Goal: Task Accomplishment & Management: Manage account settings

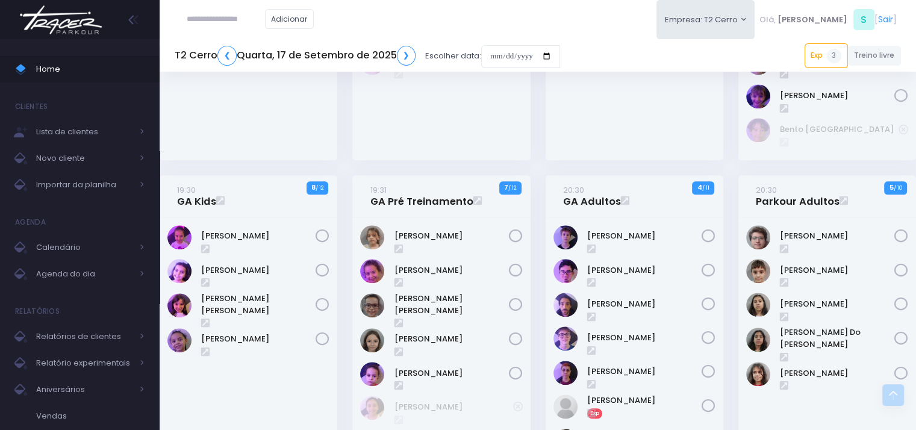
scroll to position [1265, 0]
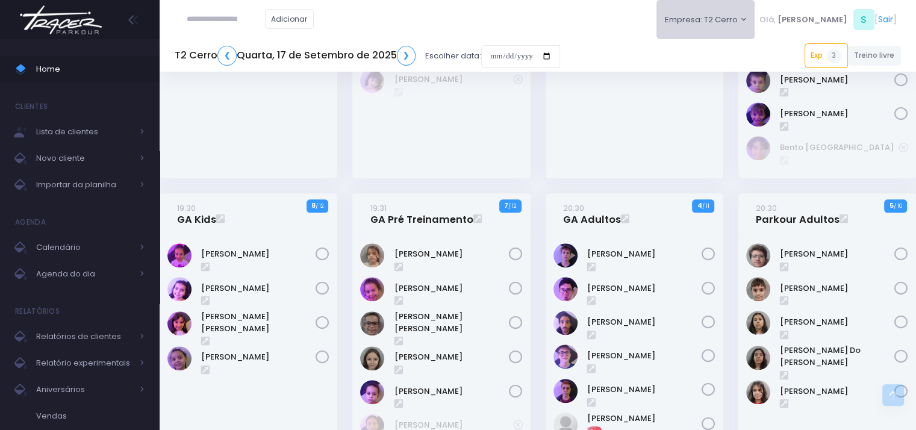
click at [755, 22] on button "Empresa: T2 Cerro" at bounding box center [705, 19] width 99 height 39
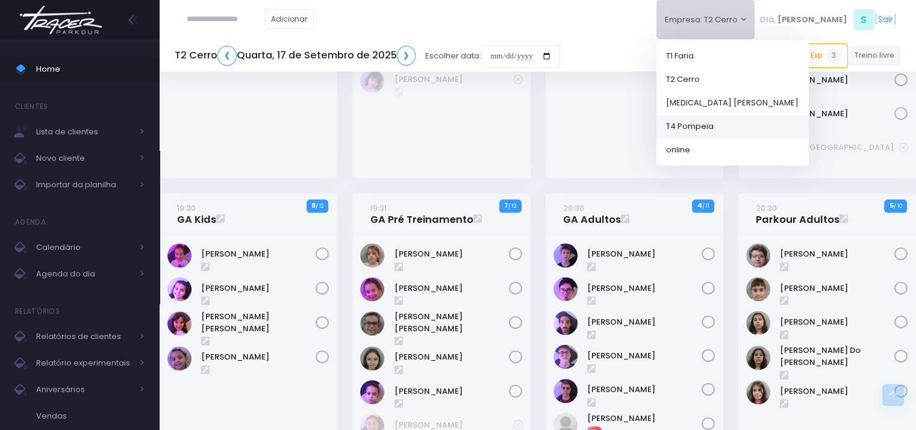
click at [739, 126] on link "T4 Pompeia" at bounding box center [732, 125] width 152 height 23
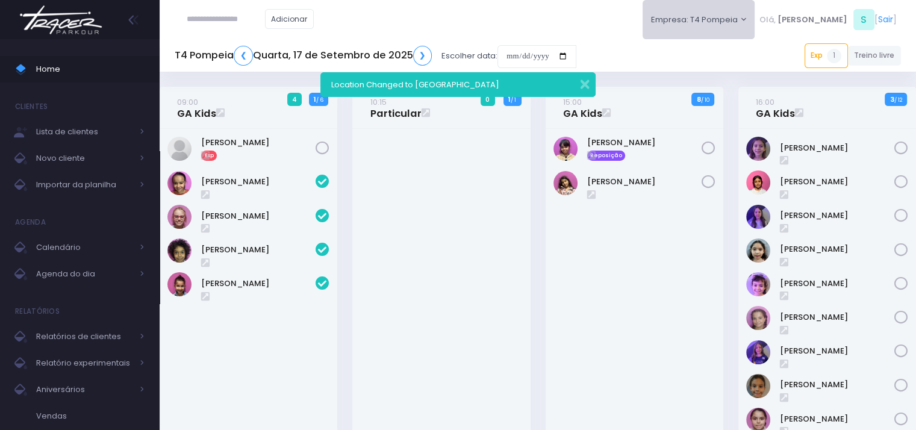
click at [719, 19] on button "Empresa: T4 Pompeia" at bounding box center [699, 19] width 113 height 39
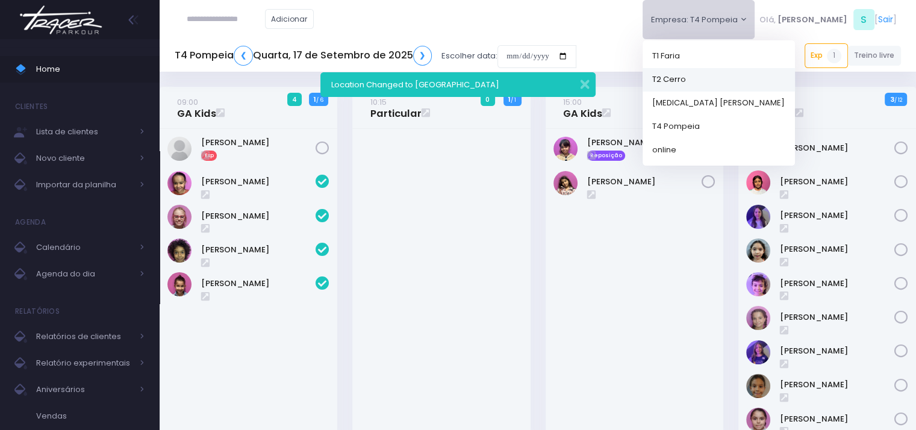
click at [718, 69] on link "T2 Cerro" at bounding box center [719, 78] width 152 height 23
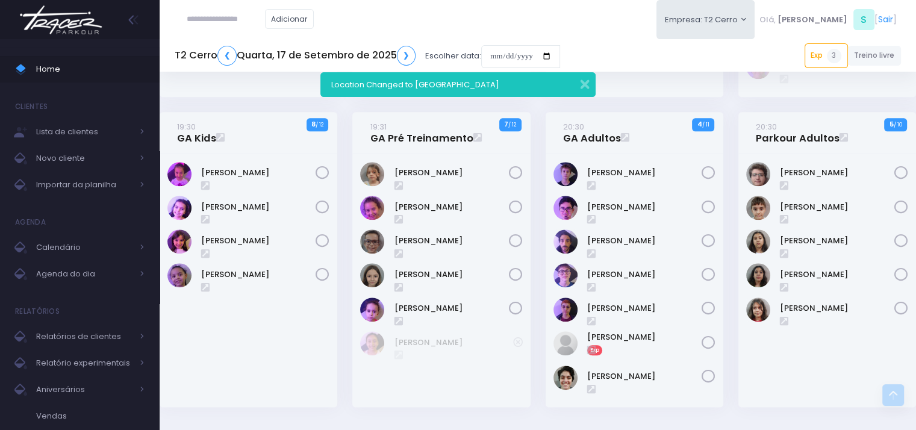
scroll to position [1325, 0]
